Goal: Information Seeking & Learning: Learn about a topic

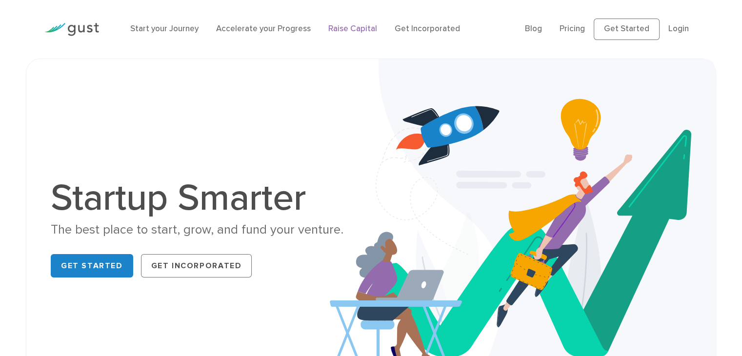
click at [357, 25] on link "Raise Capital" at bounding box center [352, 29] width 49 height 10
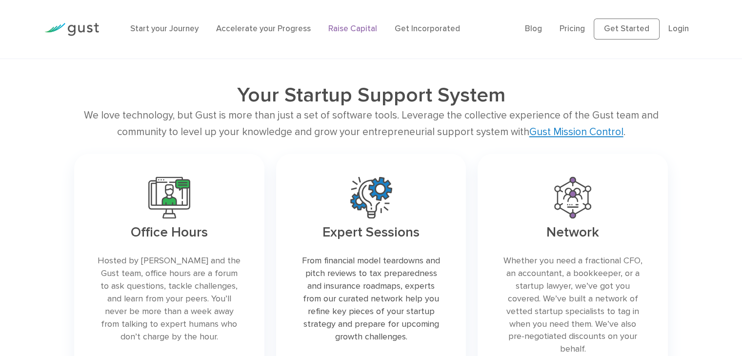
scroll to position [1262, 0]
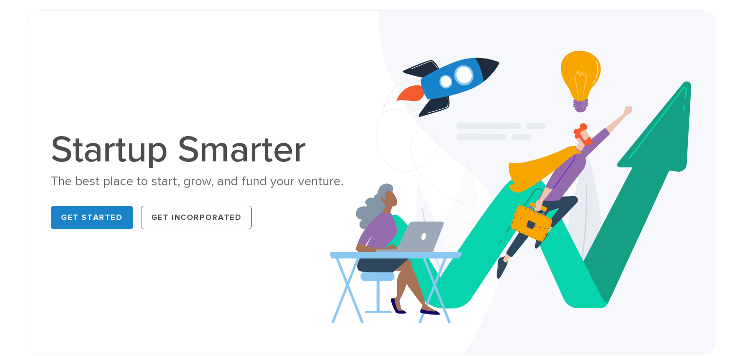
scroll to position [49, 0]
